Goal: Task Accomplishment & Management: Manage account settings

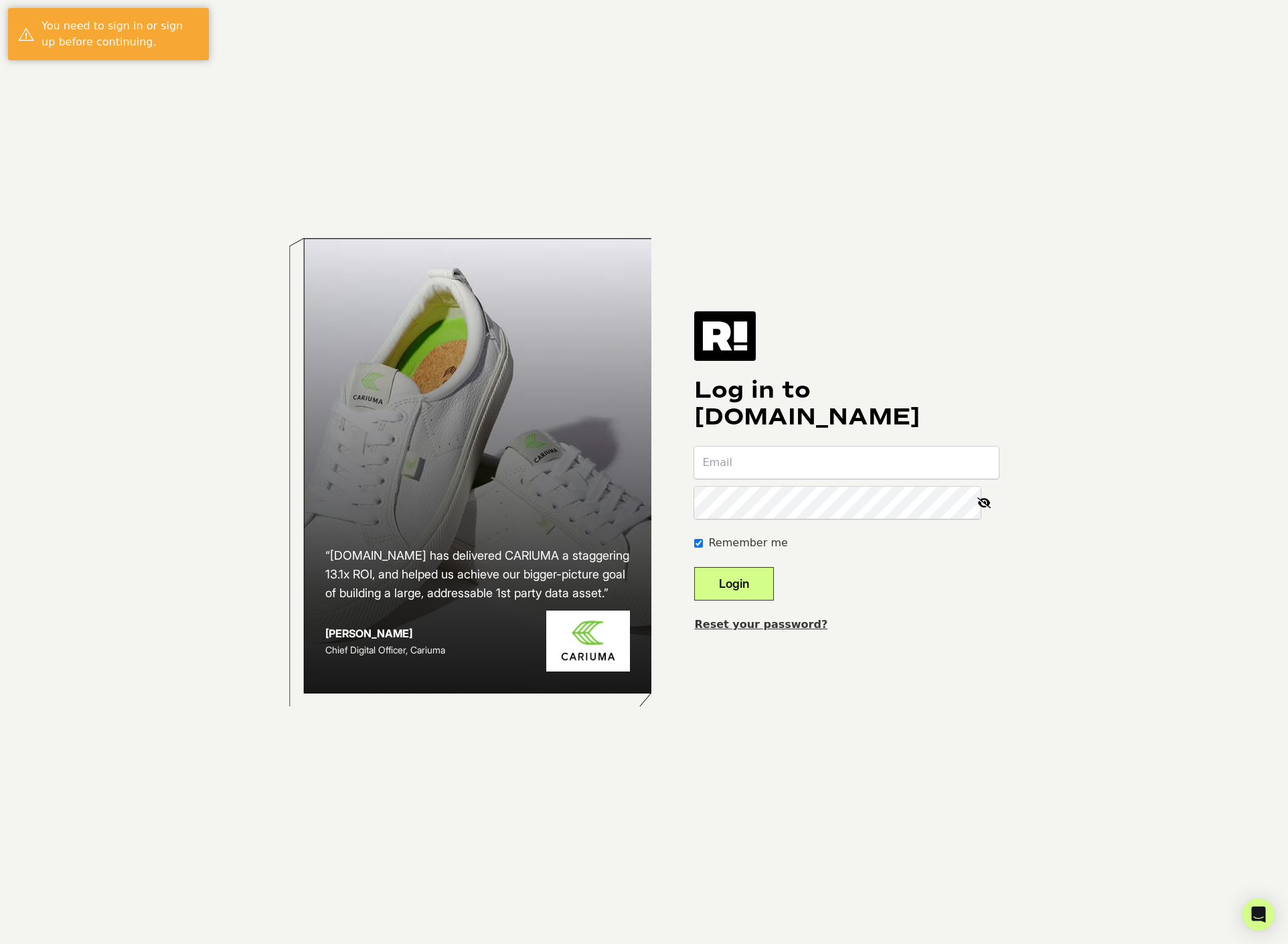
type input "[EMAIL_ADDRESS][DOMAIN_NAME]"
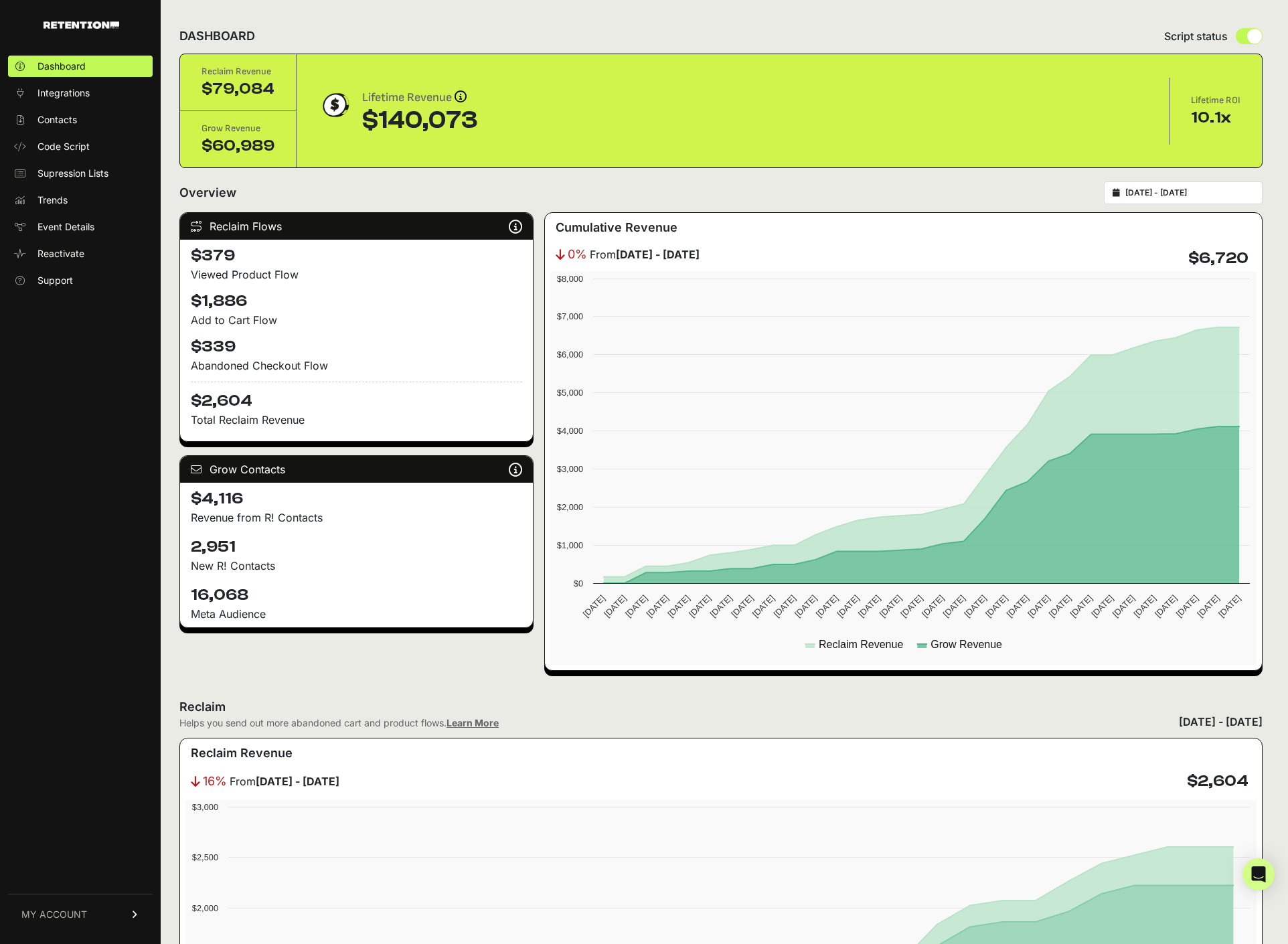
click at [100, 910] on link "MY ACCOUNT" at bounding box center [80, 914] width 145 height 41
click at [49, 869] on span "Billing" at bounding box center [50, 870] width 26 height 13
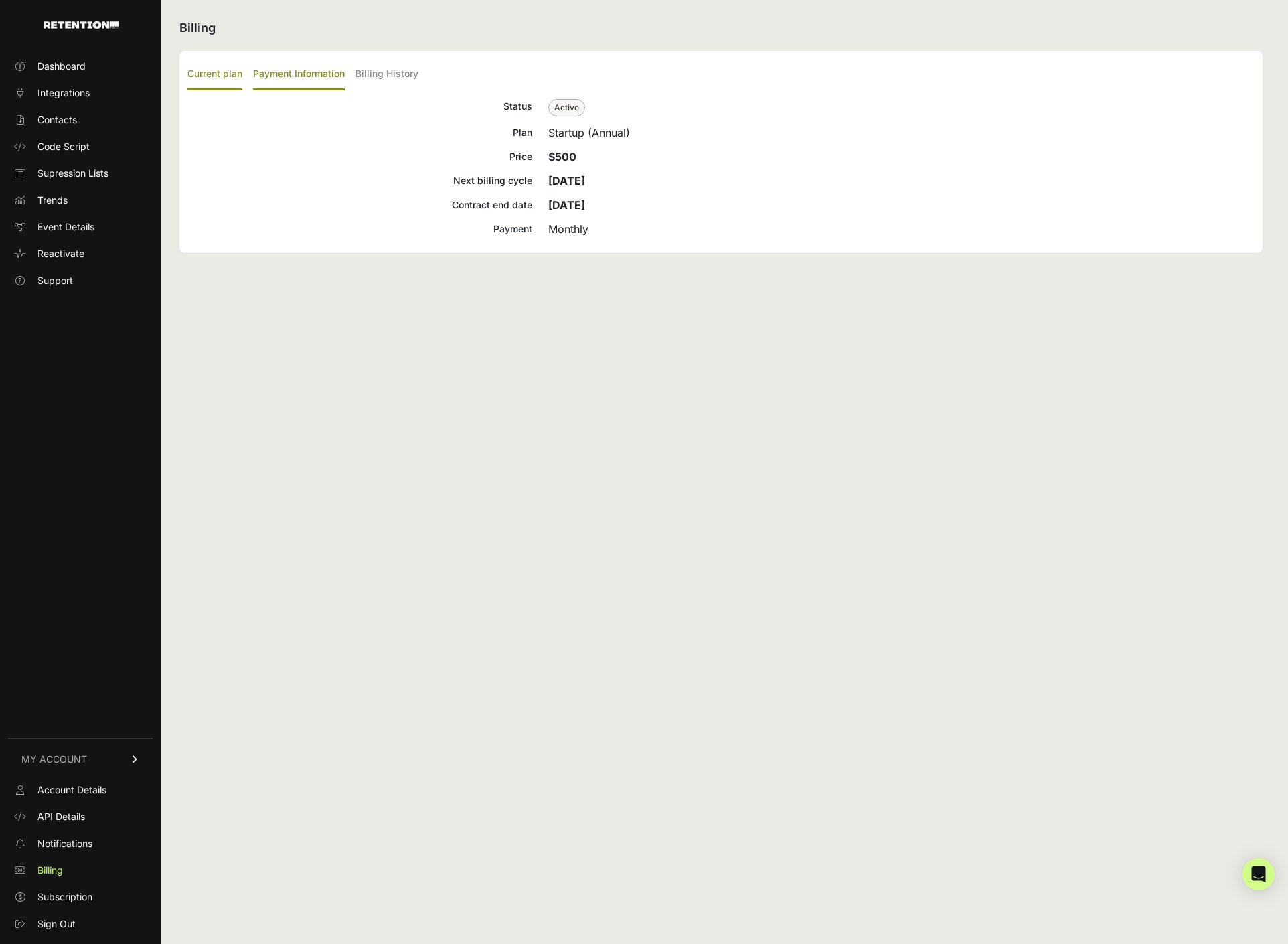
click at [333, 74] on label "Payment Information" at bounding box center [299, 74] width 91 height 32
click at [0, 0] on input "Payment Information" at bounding box center [0, 0] width 0 height 0
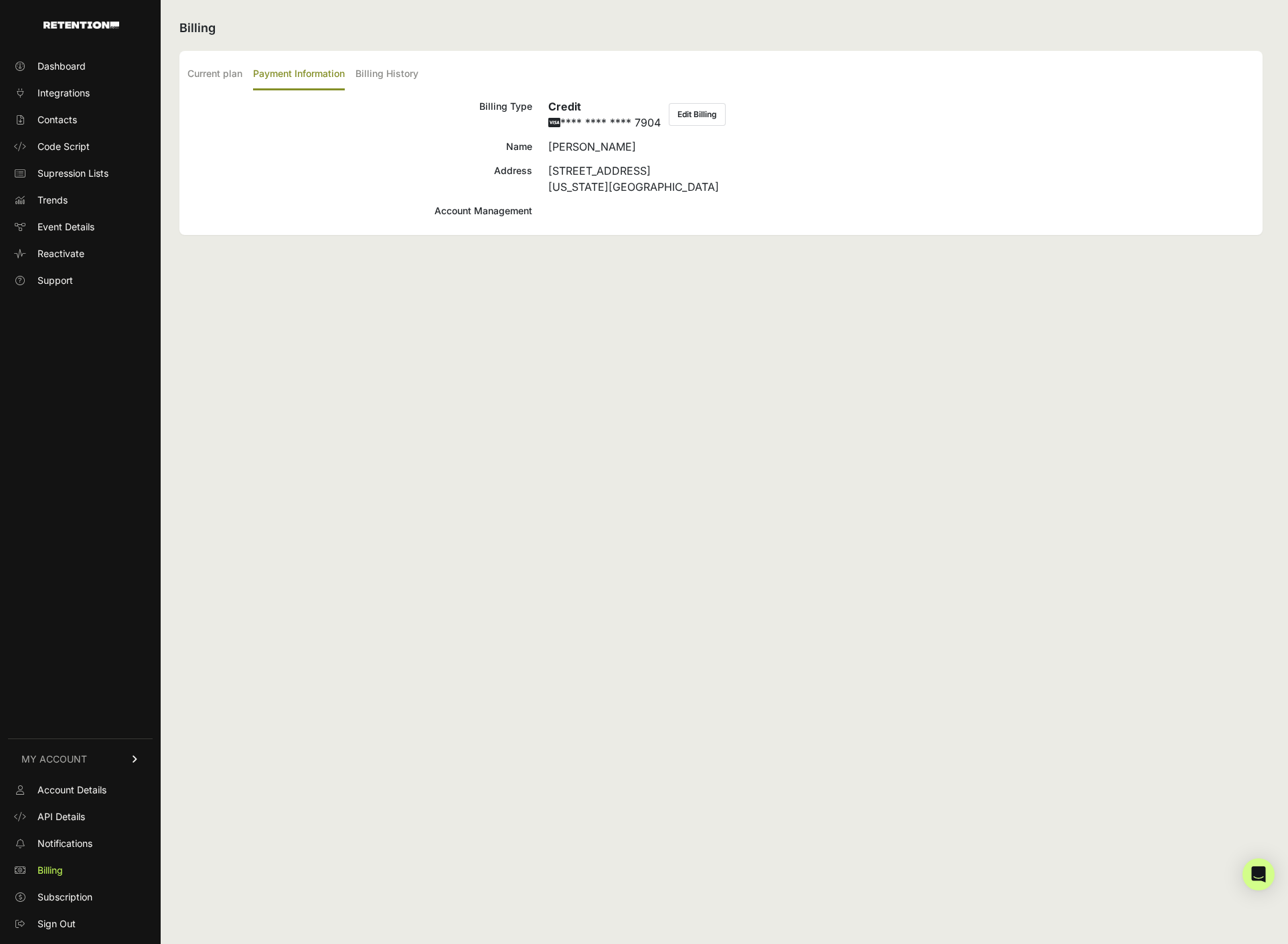
click at [713, 114] on button "Edit Billing" at bounding box center [697, 114] width 57 height 23
